Goal: Use online tool/utility: Use online tool/utility

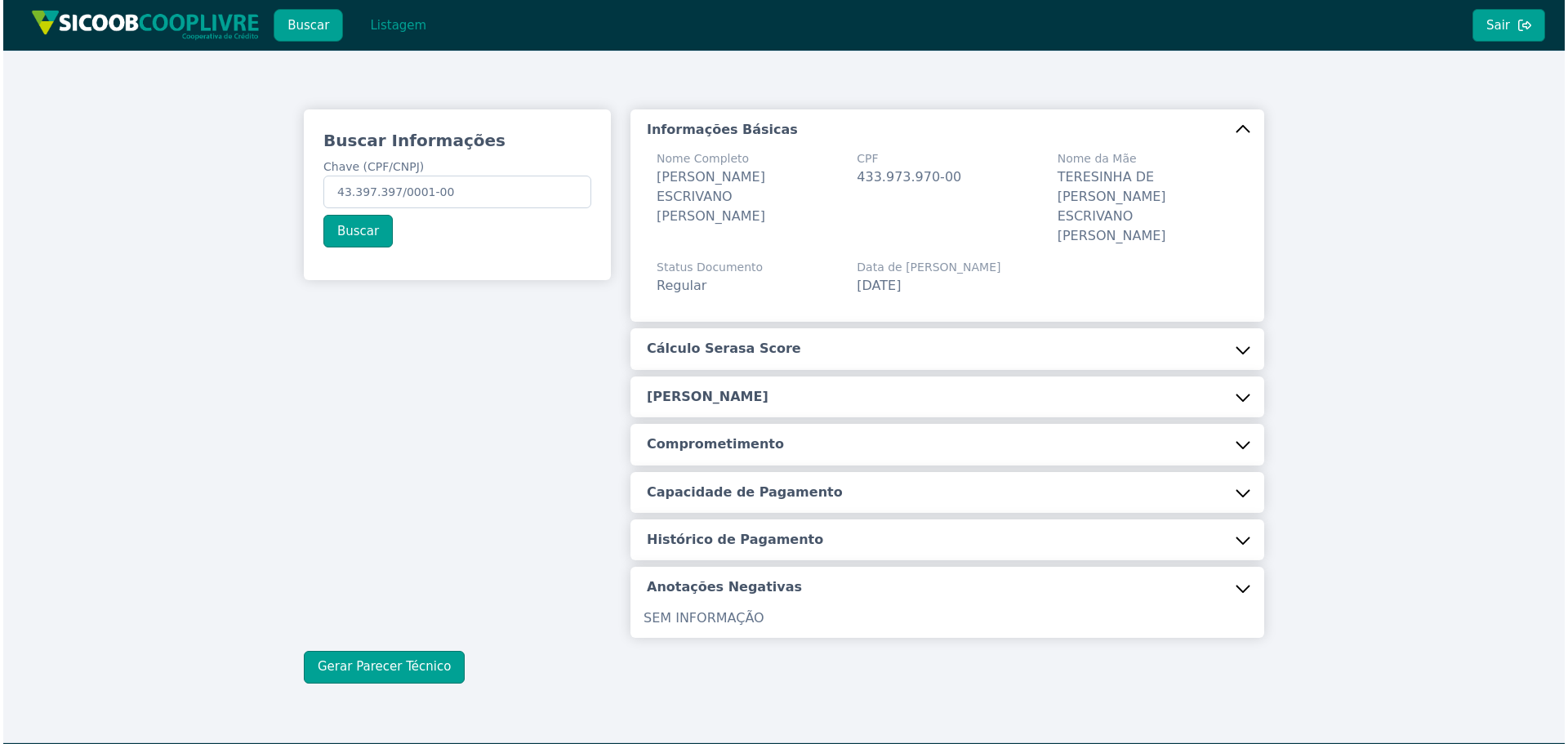
scroll to position [5, 0]
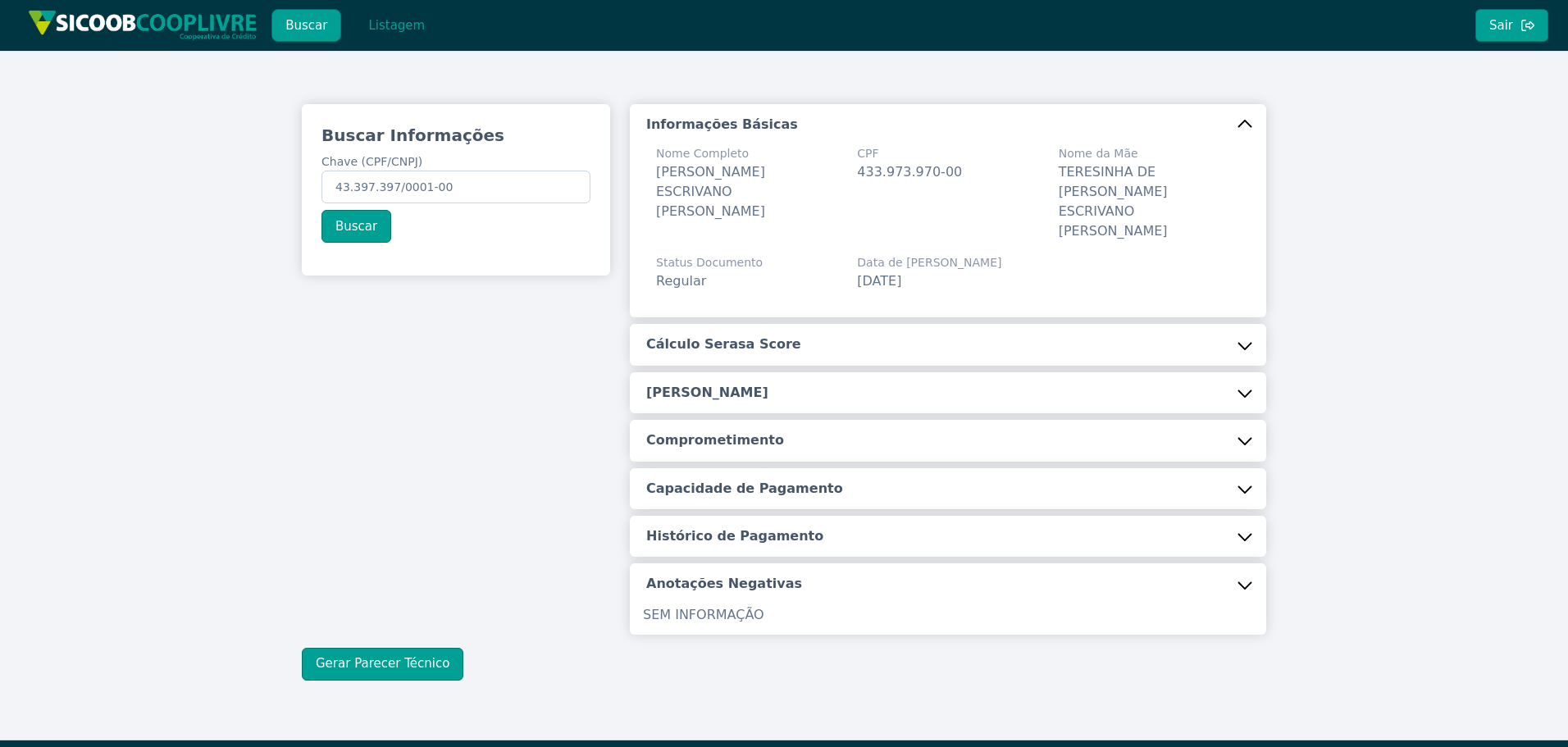
click at [11, 136] on div "Buscar Informações Chave (CPF/CNPJ) 43.397.397/0001-00 Buscar Informações Básic…" at bounding box center [784, 392] width 1568 height 694
type input "222.639.038-36"
click at [324, 231] on button "Buscar" at bounding box center [356, 225] width 70 height 33
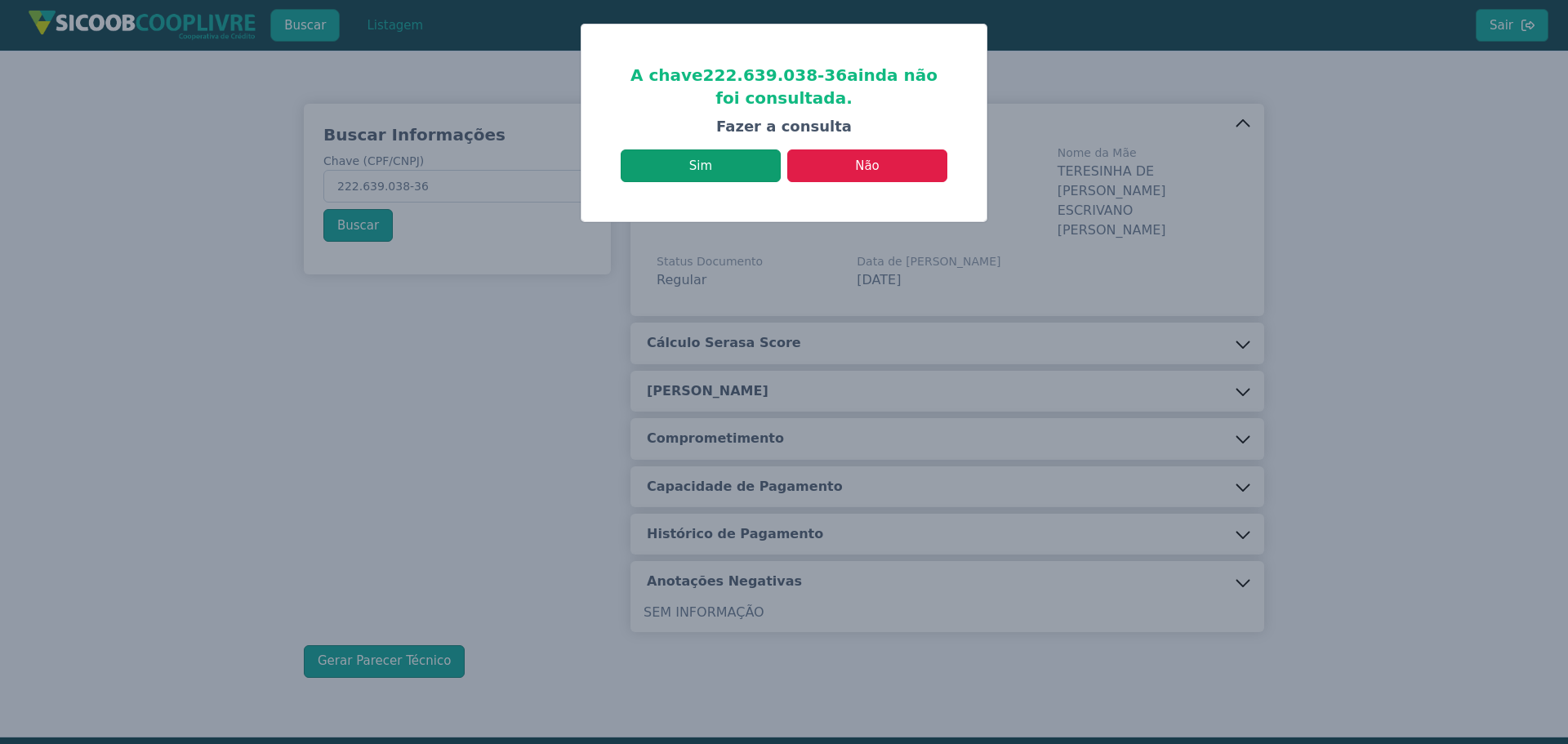
click at [682, 168] on button "Sim" at bounding box center [701, 166] width 160 height 33
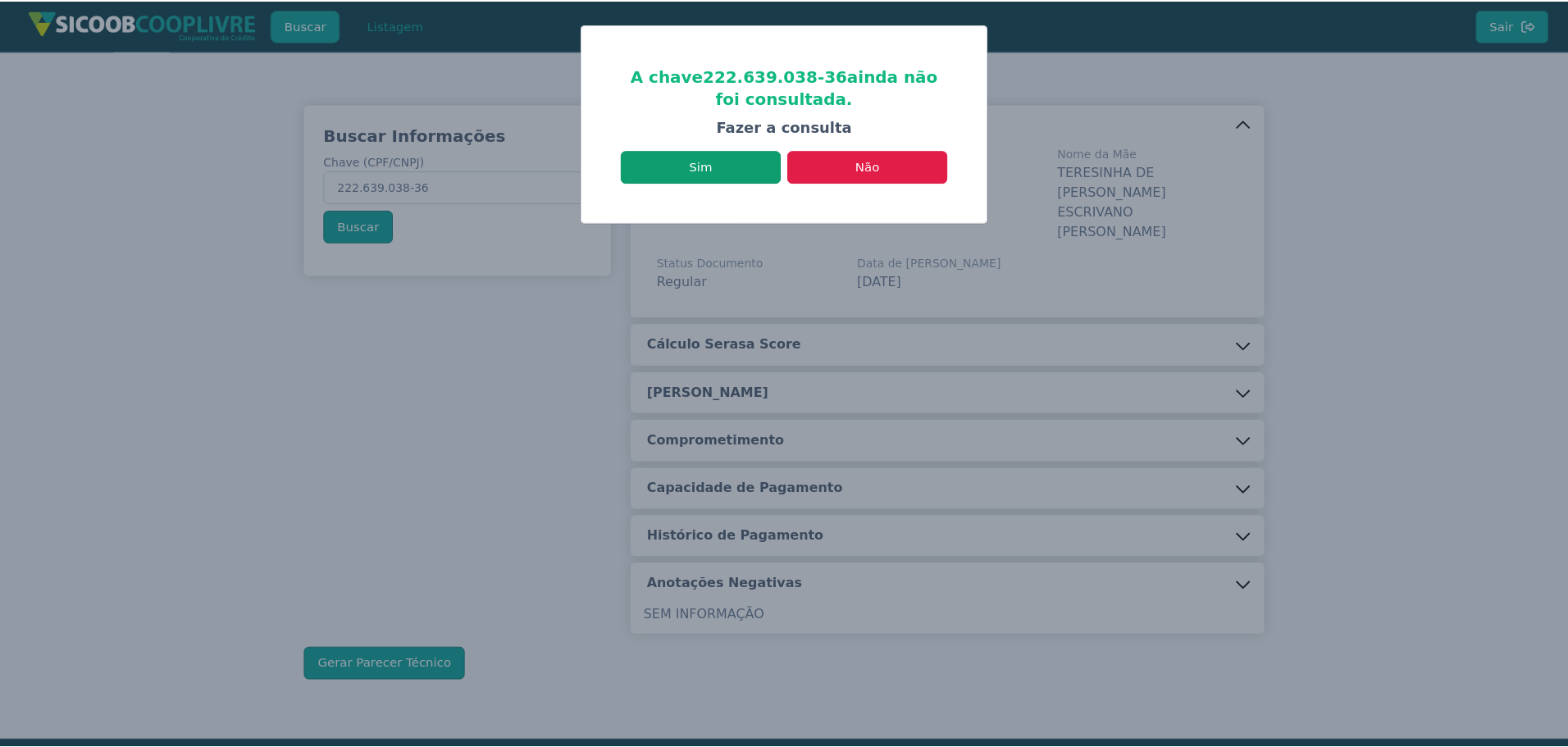
scroll to position [0, 0]
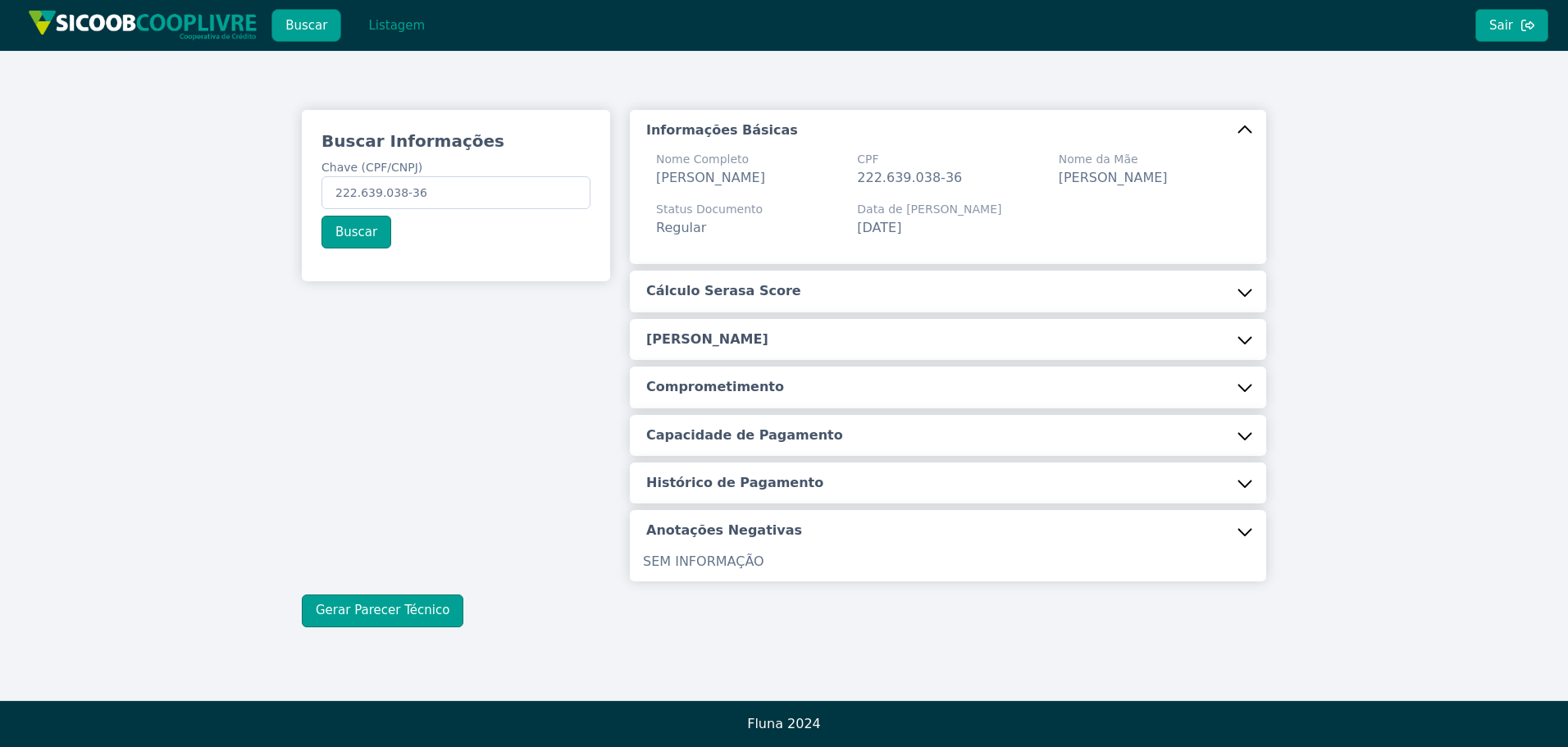
click at [700, 300] on h5 "Cálculo Serasa Score" at bounding box center [723, 291] width 155 height 18
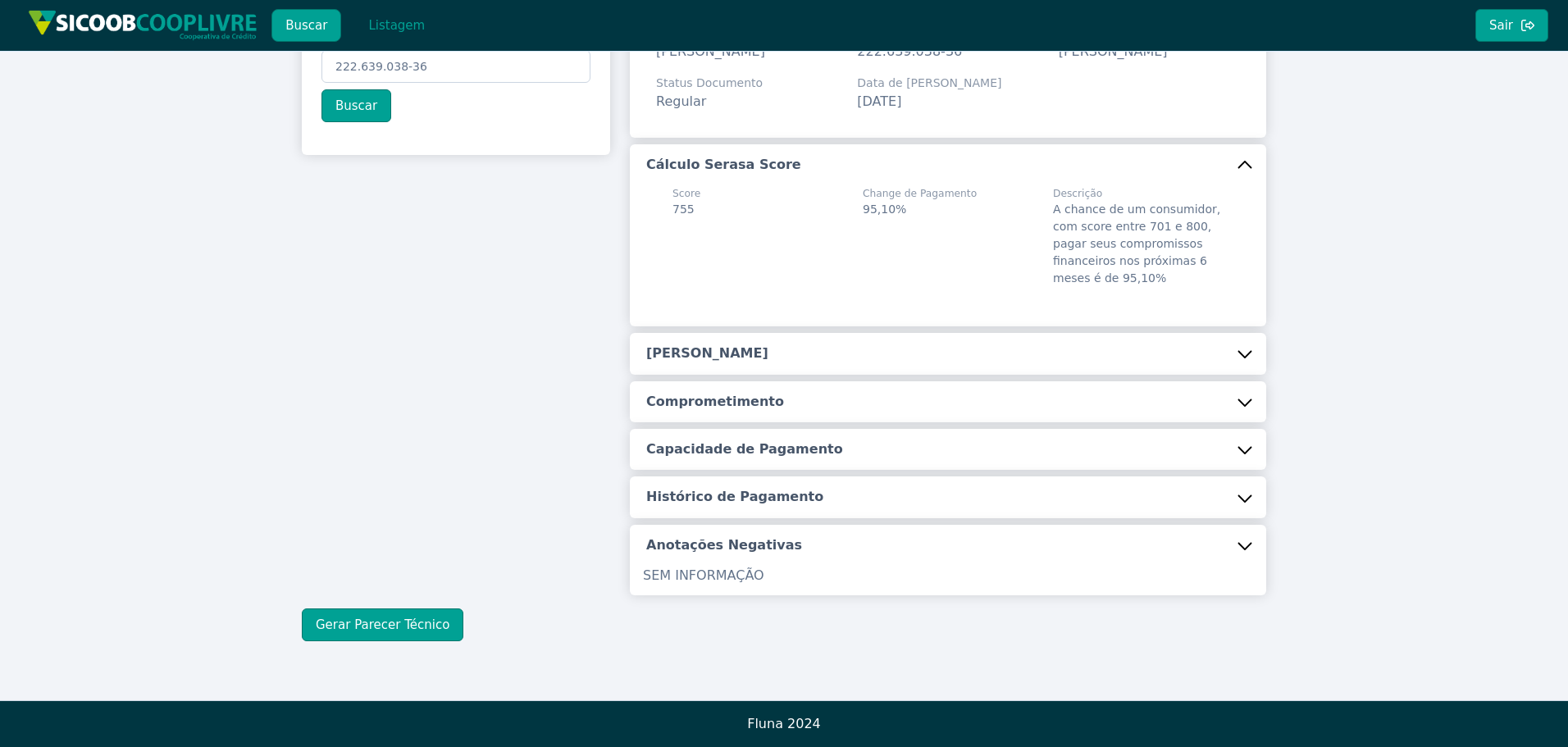
scroll to position [146, 0]
click at [685, 353] on h5 "[PERSON_NAME]" at bounding box center [708, 353] width 122 height 18
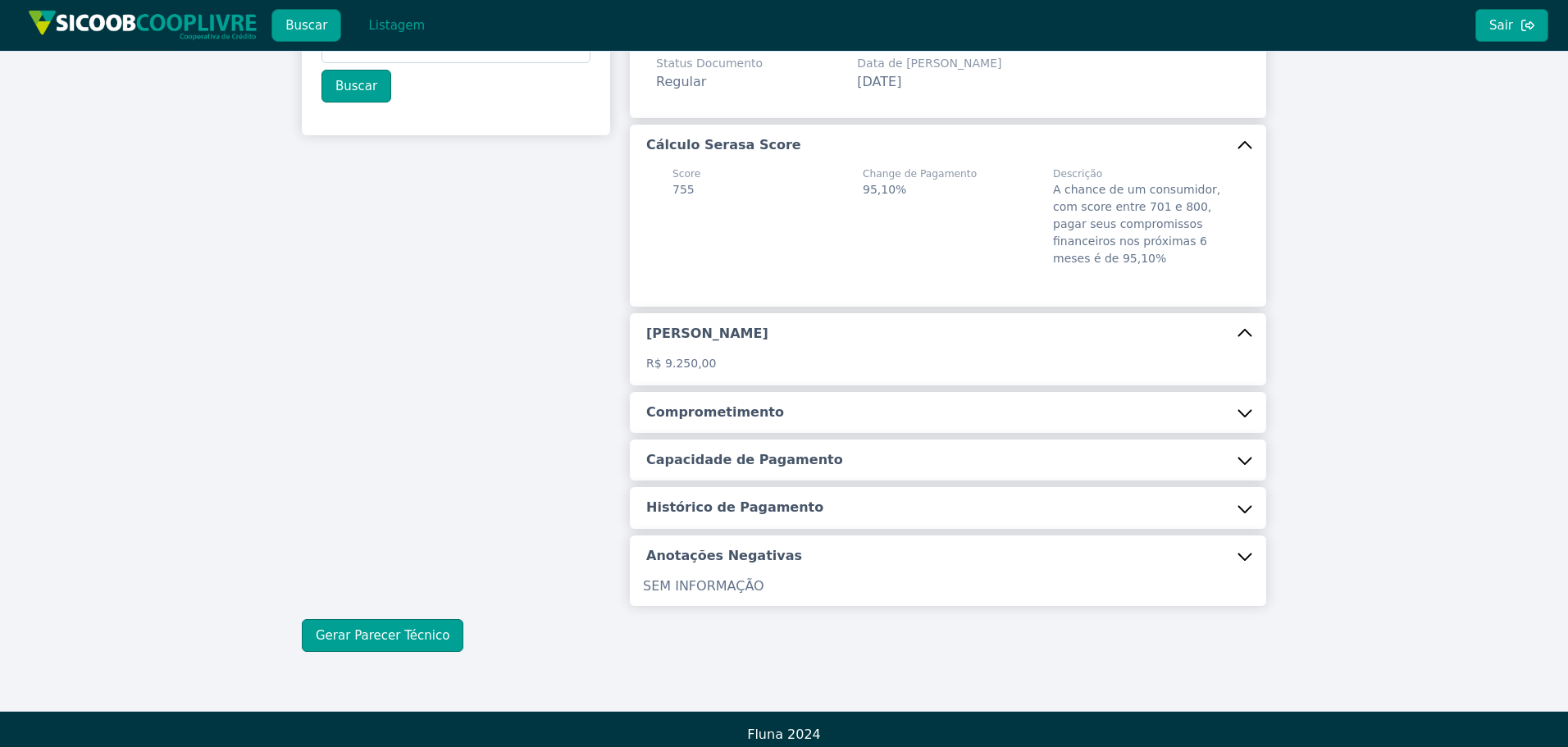
click at [699, 454] on div "Informações Básicas Nome Completo [PERSON_NAME] CPF 222.639.038-36 Nome da Mãe …" at bounding box center [947, 285] width 636 height 642
click at [727, 422] on h5 "Comprometimento" at bounding box center [715, 412] width 138 height 18
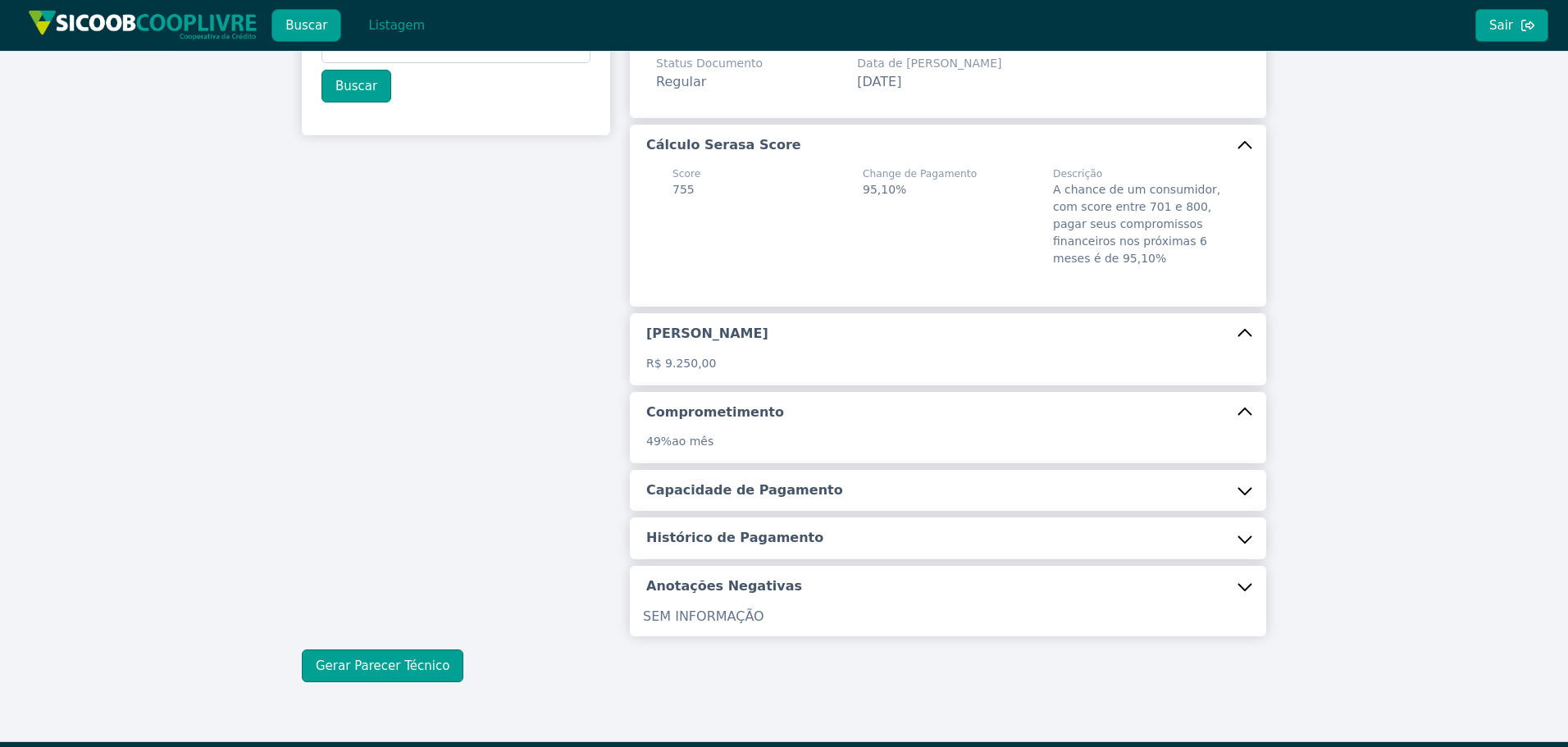
scroll to position [207, 0]
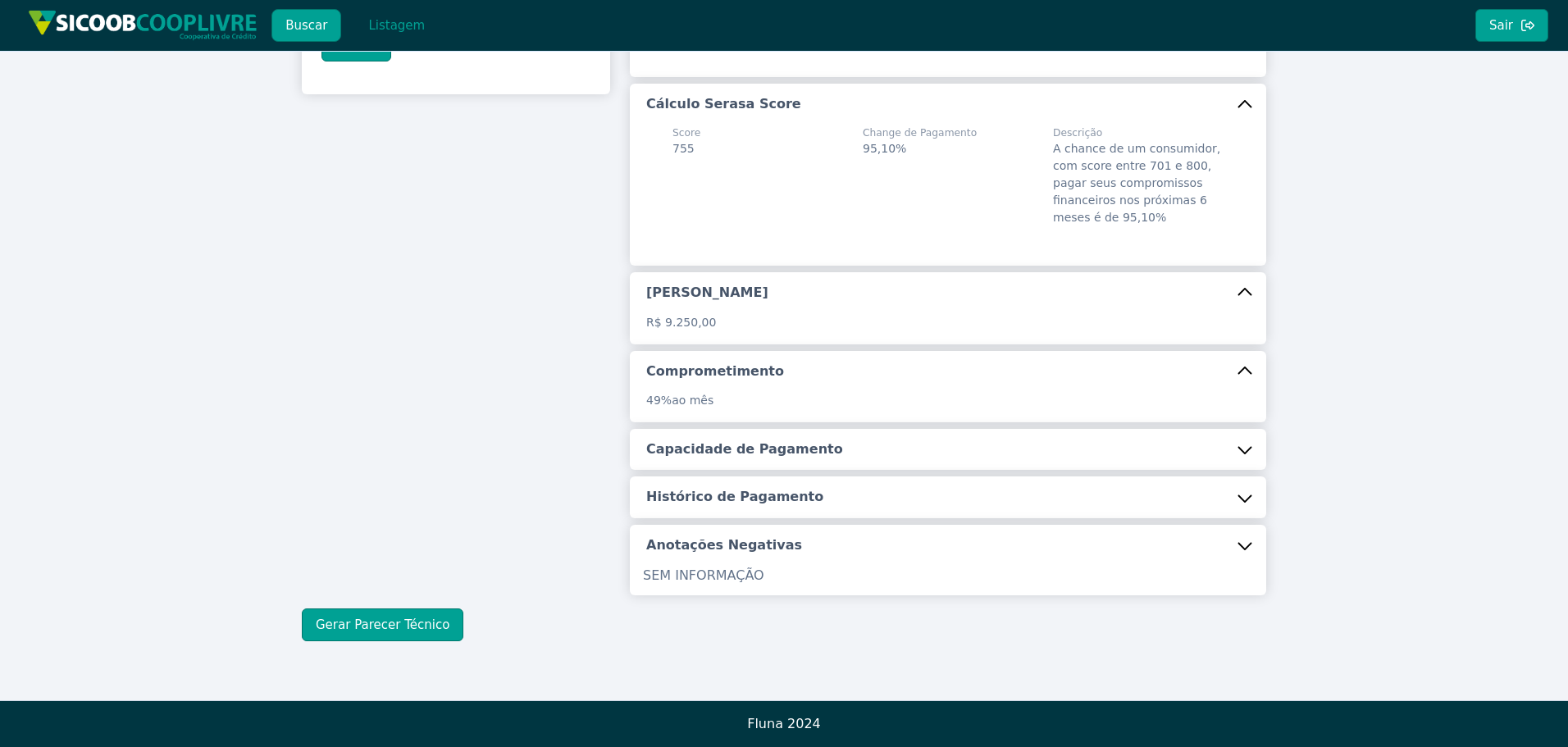
click at [719, 454] on h5 "Capacidade de Pagamento" at bounding box center [745, 449] width 197 height 18
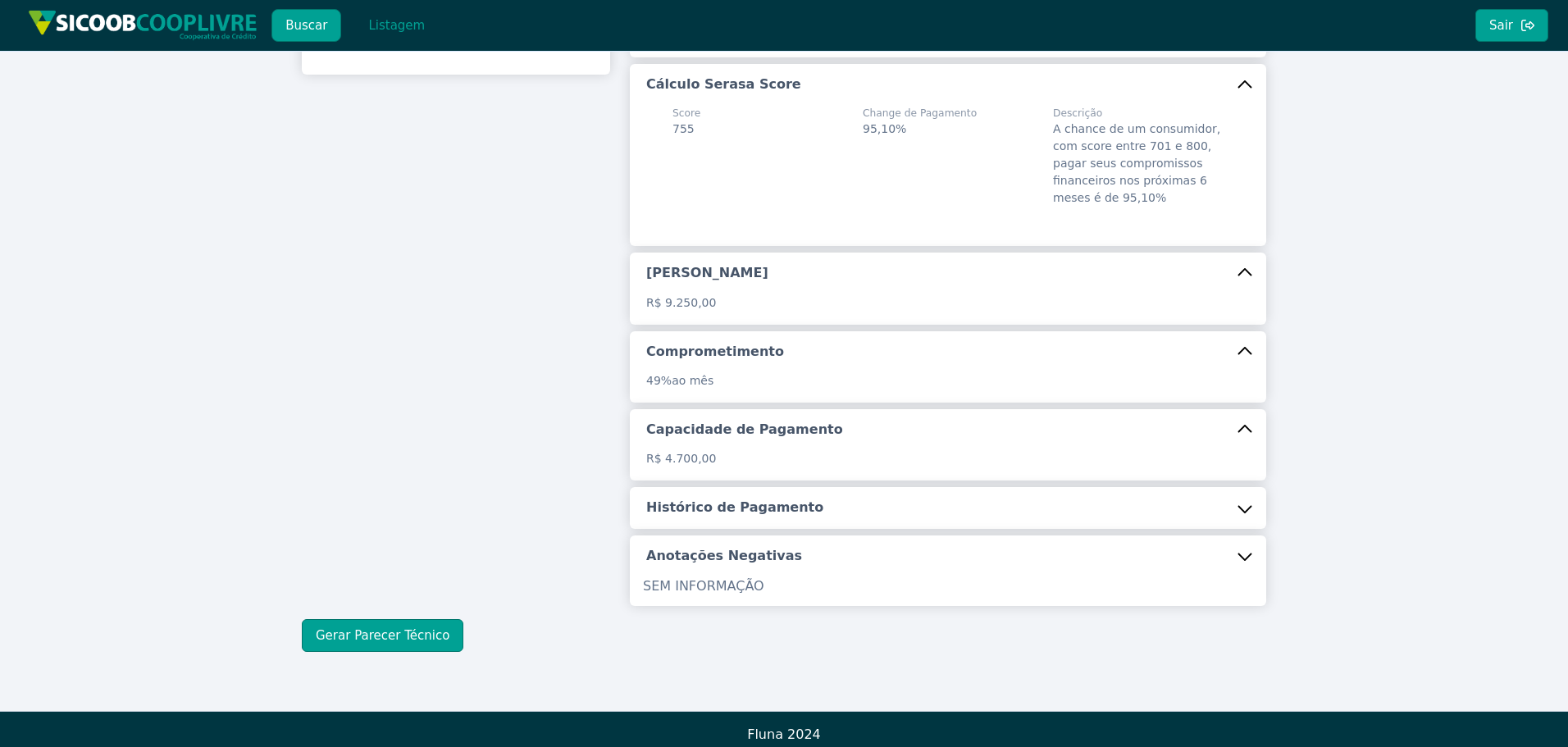
click at [715, 516] on h5 "Histórico de Pagamento" at bounding box center [735, 507] width 177 height 18
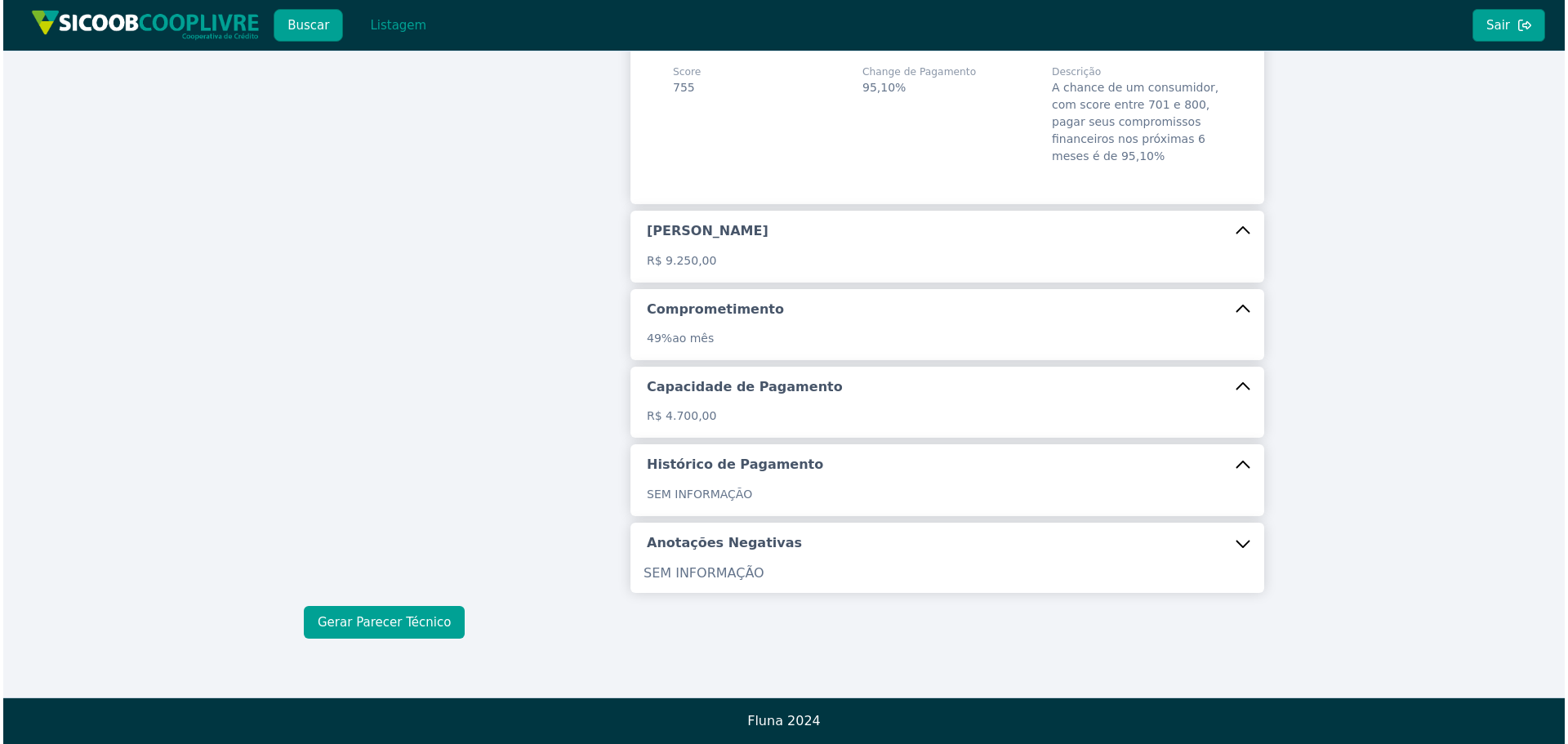
scroll to position [266, 0]
click at [422, 630] on button "Gerar Parecer Técnico" at bounding box center [381, 622] width 161 height 33
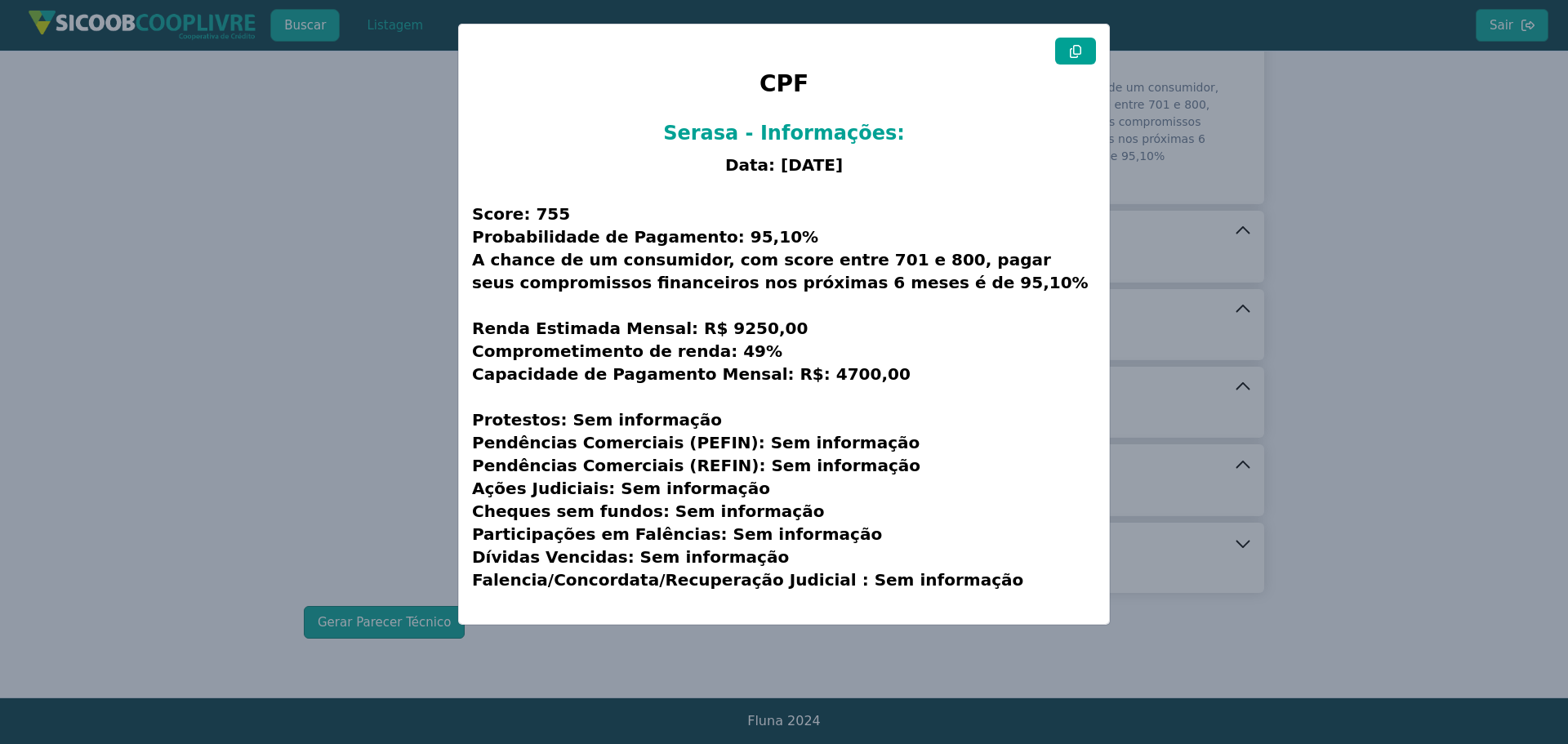
click at [1078, 49] on icon at bounding box center [1076, 51] width 13 height 13
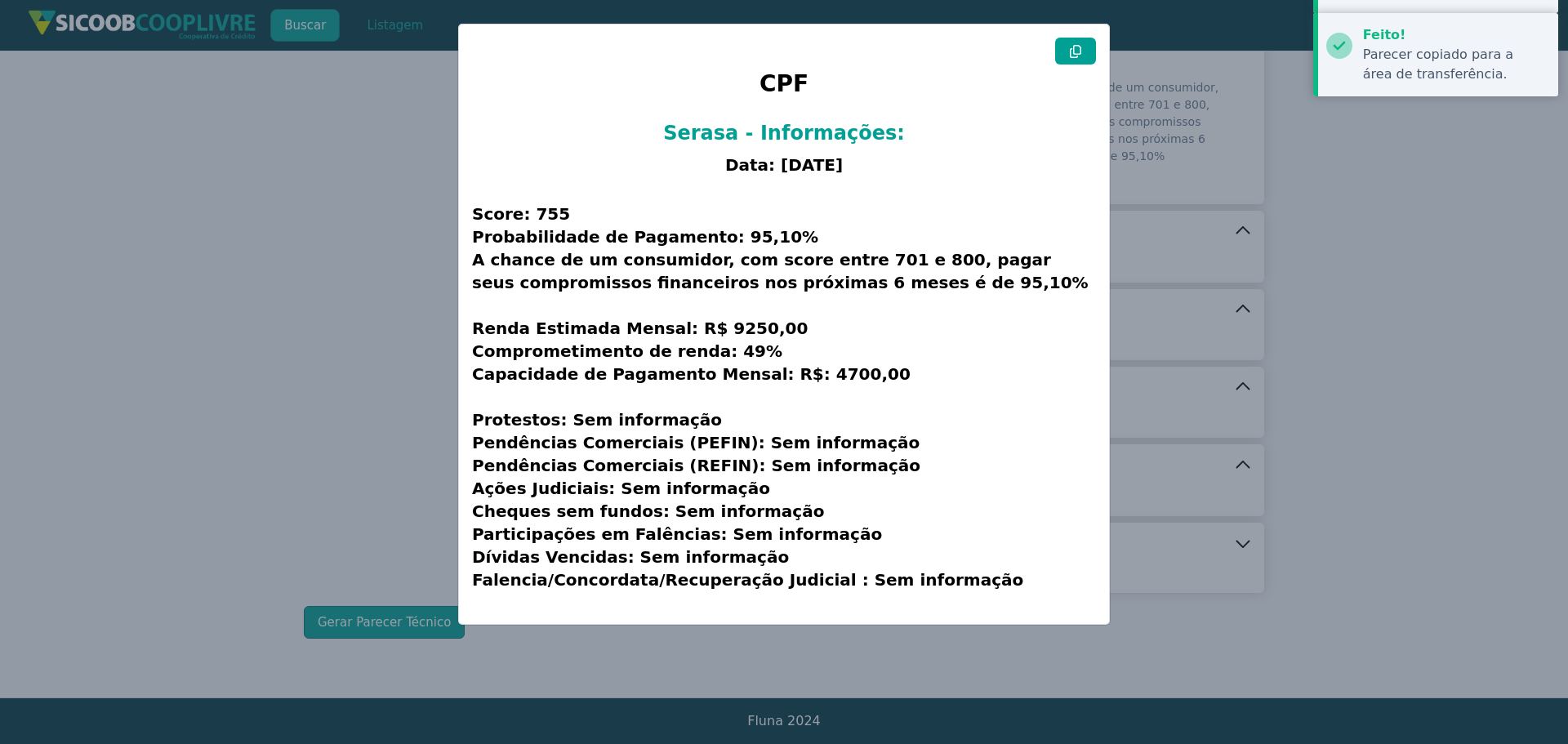
click at [1078, 49] on icon at bounding box center [1076, 51] width 13 height 13
